Goal: Find specific page/section

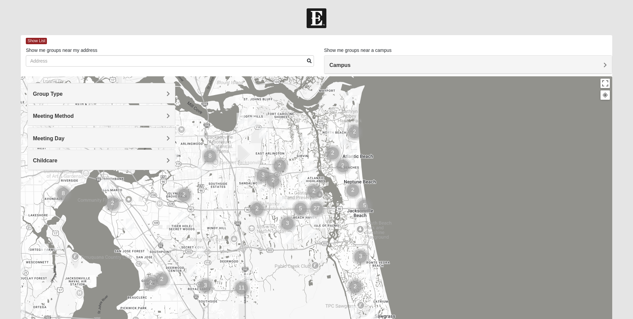
click at [162, 117] on h4 "Meeting Method" at bounding box center [101, 116] width 137 height 6
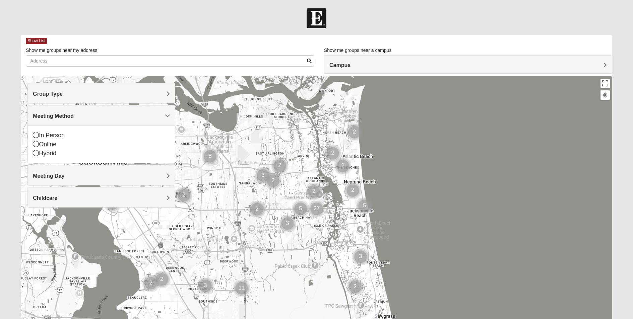
click at [139, 118] on h4 "Meeting Method" at bounding box center [101, 116] width 137 height 6
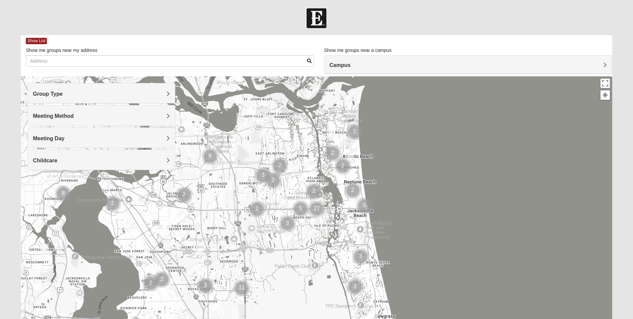
click at [150, 97] on div "Group Type" at bounding box center [101, 93] width 147 height 20
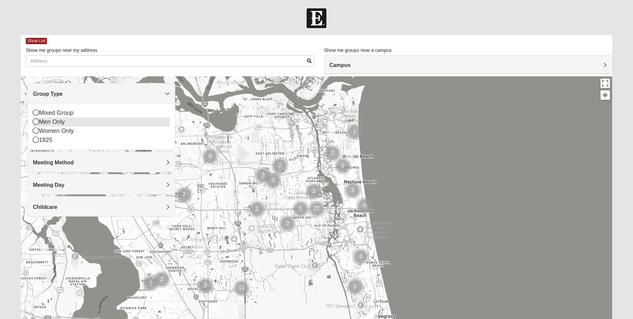
click at [93, 123] on div "Men Only" at bounding box center [101, 122] width 137 height 9
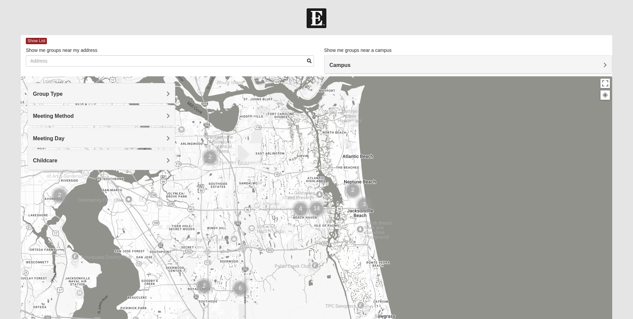
click at [107, 136] on h4 "Meeting Day" at bounding box center [101, 138] width 137 height 6
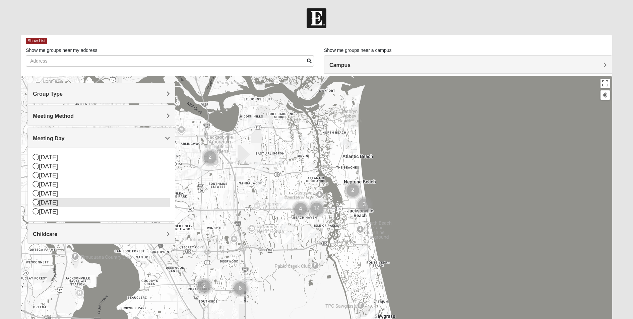
click at [54, 202] on div "[DATE]" at bounding box center [101, 202] width 137 height 9
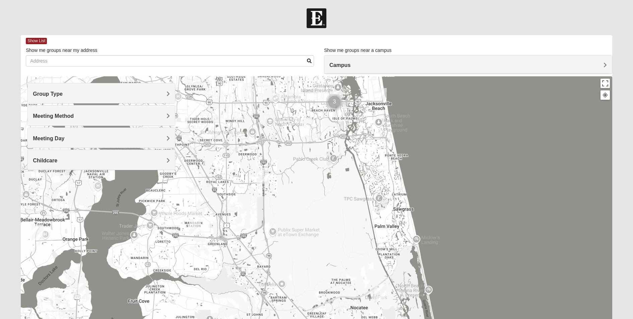
drag, startPoint x: 225, startPoint y: 256, endPoint x: 244, endPoint y: 147, distance: 110.5
click at [244, 147] on div at bounding box center [316, 210] width 591 height 268
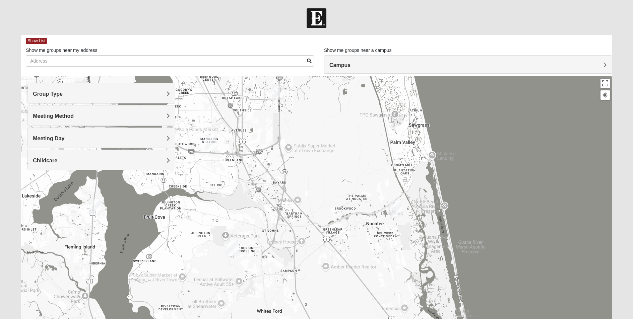
drag, startPoint x: 212, startPoint y: 278, endPoint x: 229, endPoint y: 188, distance: 90.9
click at [229, 188] on div at bounding box center [316, 210] width 591 height 268
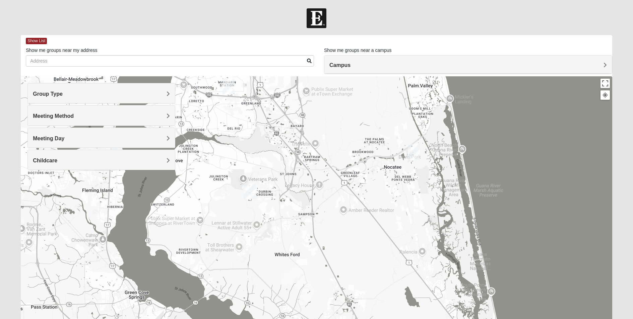
drag, startPoint x: 212, startPoint y: 232, endPoint x: 228, endPoint y: 177, distance: 57.6
click at [228, 177] on div at bounding box center [316, 210] width 591 height 268
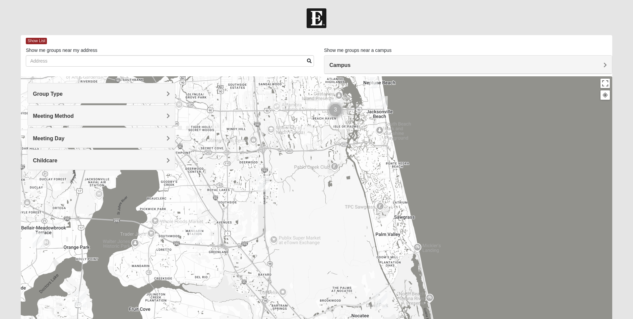
drag, startPoint x: 268, startPoint y: 143, endPoint x: 227, endPoint y: 302, distance: 164.2
click at [232, 307] on div at bounding box center [316, 210] width 591 height 268
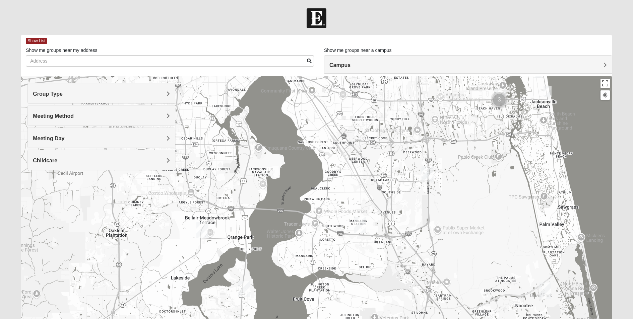
drag, startPoint x: 270, startPoint y: 164, endPoint x: 430, endPoint y: 119, distance: 166.9
click at [431, 120] on div at bounding box center [316, 210] width 591 height 268
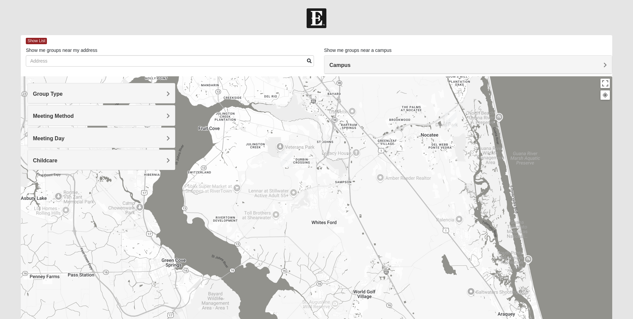
drag, startPoint x: 384, startPoint y: 262, endPoint x: 291, endPoint y: 92, distance: 194.2
click at [291, 92] on div at bounding box center [316, 210] width 591 height 268
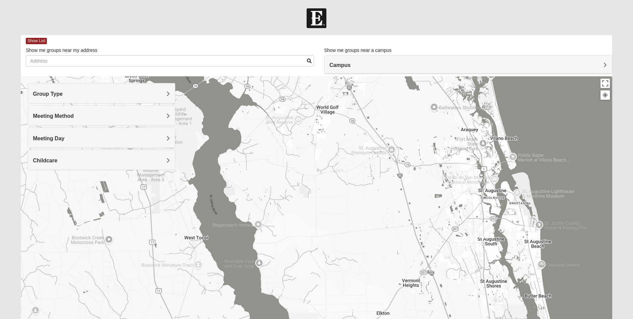
drag, startPoint x: 357, startPoint y: 264, endPoint x: 331, endPoint y: 106, distance: 160.2
click at [331, 106] on div at bounding box center [316, 210] width 591 height 268
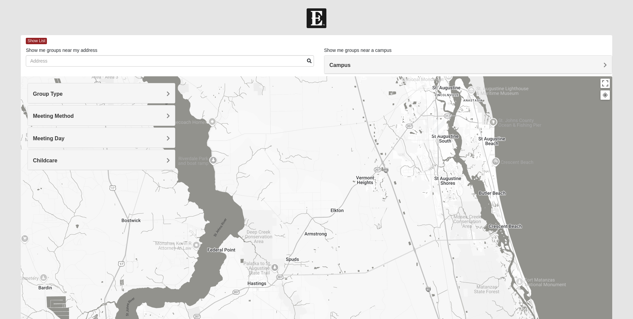
drag, startPoint x: 356, startPoint y: 213, endPoint x: 308, endPoint y: 105, distance: 118.3
click at [308, 105] on div at bounding box center [316, 210] width 591 height 268
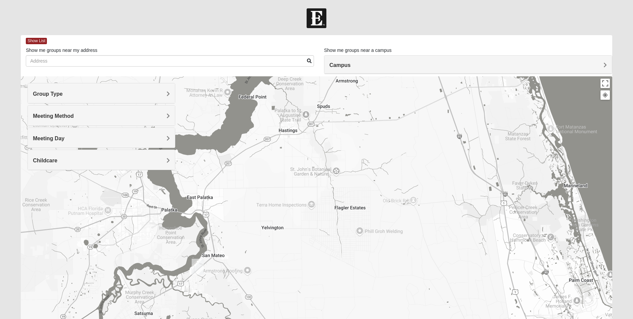
drag, startPoint x: 329, startPoint y: 227, endPoint x: 361, endPoint y: 70, distance: 159.5
click at [361, 70] on div "Show List Loading Groups Keywords Filter Additional Filters Campus [GEOGRAPHIC_…" at bounding box center [316, 189] width 591 height 309
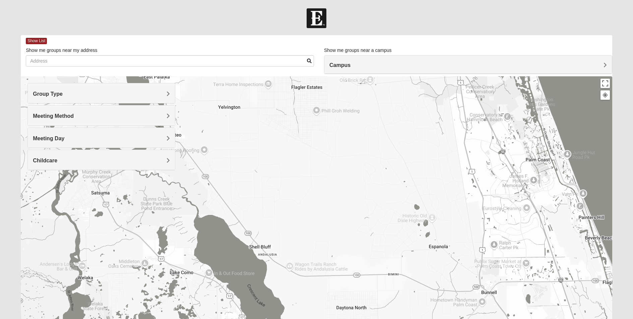
drag, startPoint x: 298, startPoint y: 233, endPoint x: 258, endPoint y: 116, distance: 123.6
click at [258, 116] on div at bounding box center [316, 210] width 591 height 268
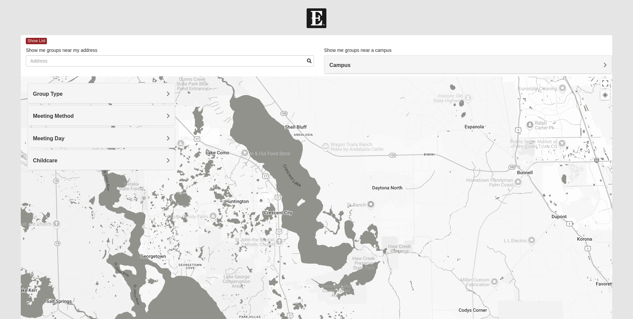
drag, startPoint x: 298, startPoint y: 237, endPoint x: 297, endPoint y: 93, distance: 144.7
click at [297, 93] on div at bounding box center [316, 210] width 591 height 268
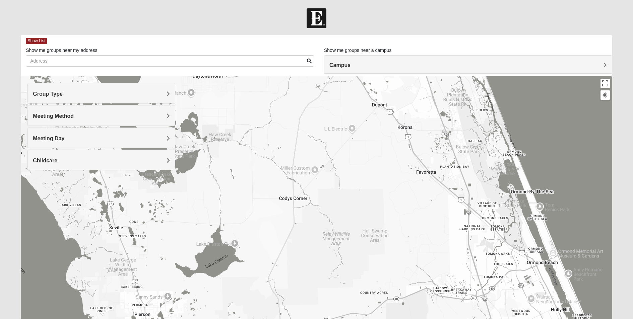
drag, startPoint x: 426, startPoint y: 207, endPoint x: 295, endPoint y: 134, distance: 149.9
click at [295, 135] on div at bounding box center [316, 210] width 591 height 268
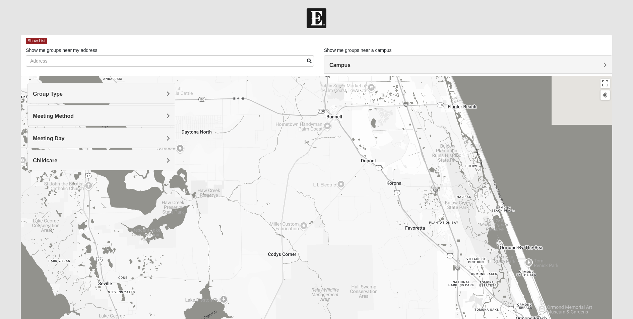
drag, startPoint x: 302, startPoint y: 169, endPoint x: 312, endPoint y: 312, distance: 143.1
click at [312, 319] on html "Hello [PERSON_NAME] My Account Log Out Find A Group Error" at bounding box center [316, 184] width 633 height 369
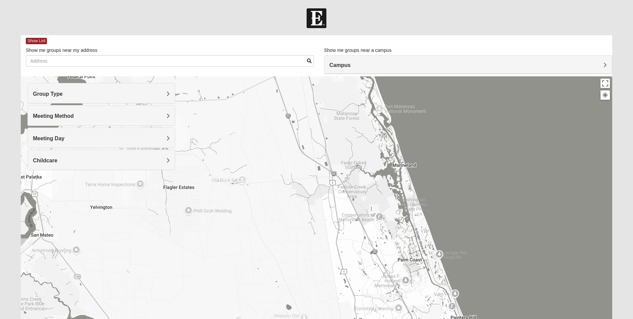
drag, startPoint x: 314, startPoint y: 211, endPoint x: 324, endPoint y: 312, distance: 101.6
click at [324, 313] on div at bounding box center [316, 210] width 591 height 268
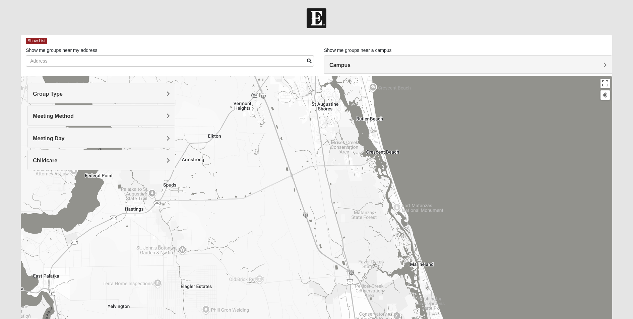
drag, startPoint x: 285, startPoint y: 221, endPoint x: 293, endPoint y: 264, distance: 43.2
click at [290, 256] on div at bounding box center [316, 210] width 591 height 268
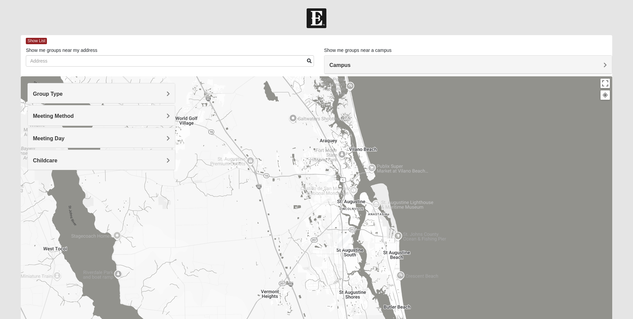
drag, startPoint x: 252, startPoint y: 173, endPoint x: 267, endPoint y: 250, distance: 77.8
click at [267, 250] on div at bounding box center [316, 210] width 591 height 268
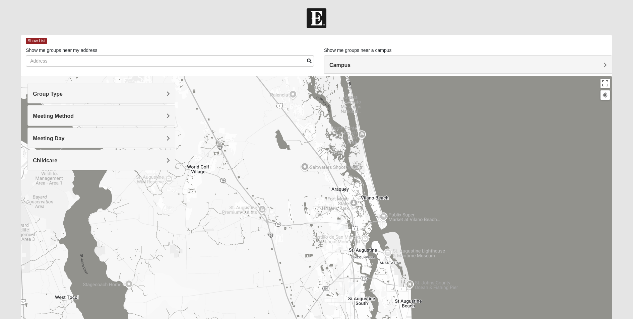
click at [343, 223] on img "Mens Griffin 32084" at bounding box center [341, 225] width 8 height 11
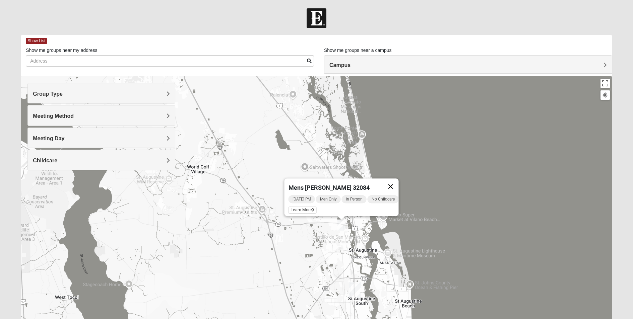
click at [397, 183] on button "Close" at bounding box center [390, 187] width 16 height 16
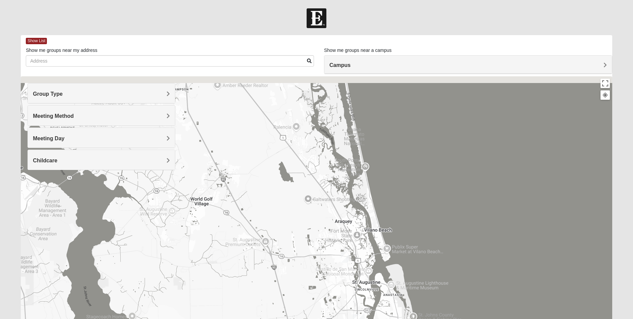
drag, startPoint x: 250, startPoint y: 171, endPoint x: 277, endPoint y: 253, distance: 86.7
click at [276, 253] on div at bounding box center [316, 210] width 591 height 268
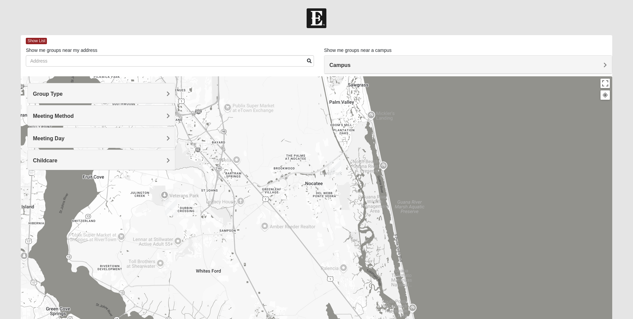
drag, startPoint x: 269, startPoint y: 181, endPoint x: 278, endPoint y: 261, distance: 80.3
click at [278, 261] on div at bounding box center [316, 210] width 591 height 268
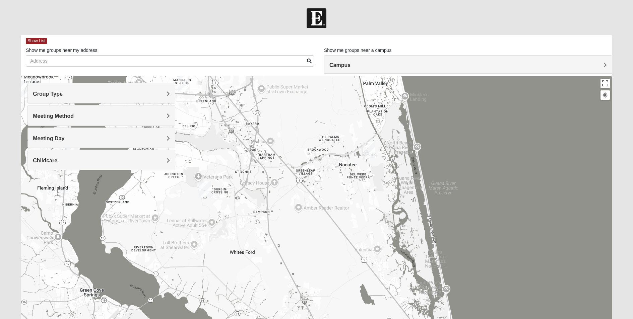
drag, startPoint x: 219, startPoint y: 195, endPoint x: 258, endPoint y: 173, distance: 44.0
click at [258, 173] on div at bounding box center [316, 210] width 591 height 268
